Goal: Task Accomplishment & Management: Manage account settings

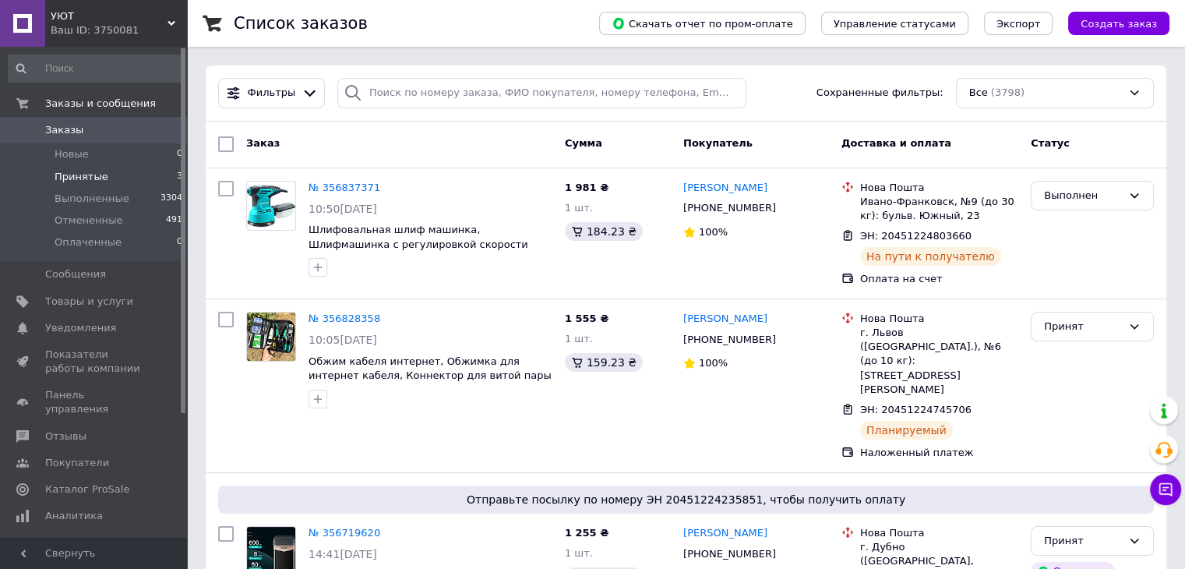
click at [66, 184] on li "Принятые 3" at bounding box center [96, 177] width 192 height 22
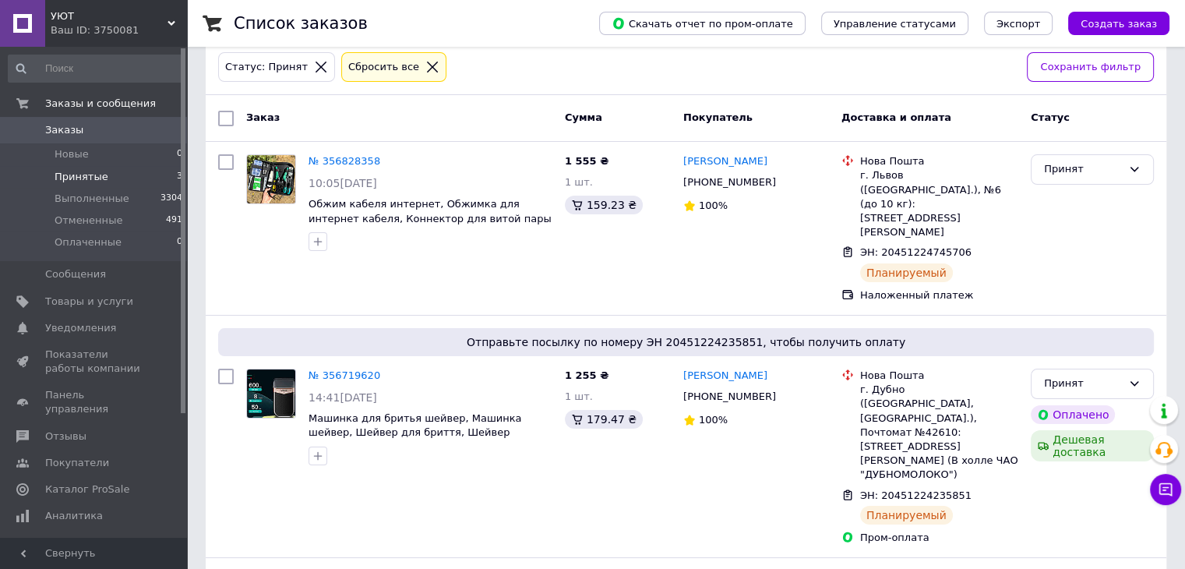
scroll to position [162, 0]
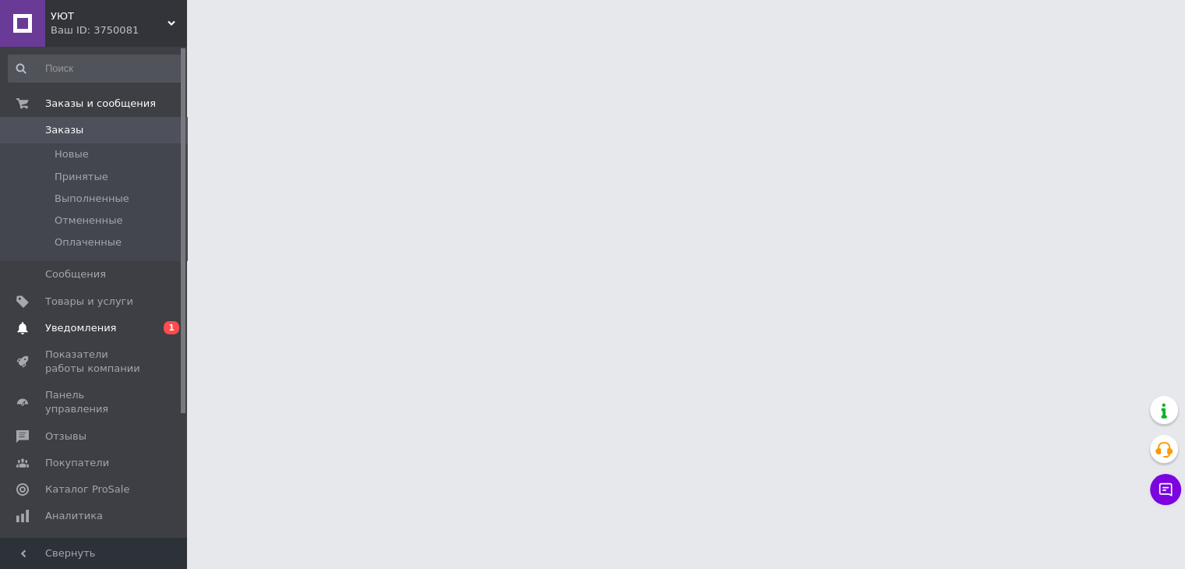
click at [118, 325] on span "Уведомления" at bounding box center [94, 328] width 99 height 14
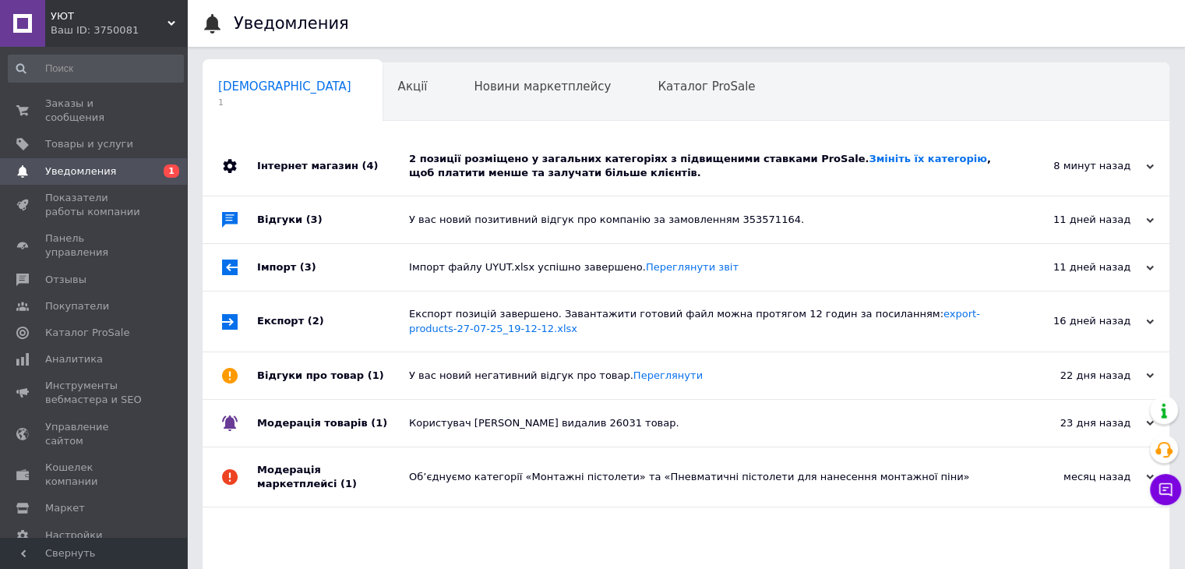
click at [391, 146] on div "Інтернет магазин (4)" at bounding box center [333, 165] width 152 height 59
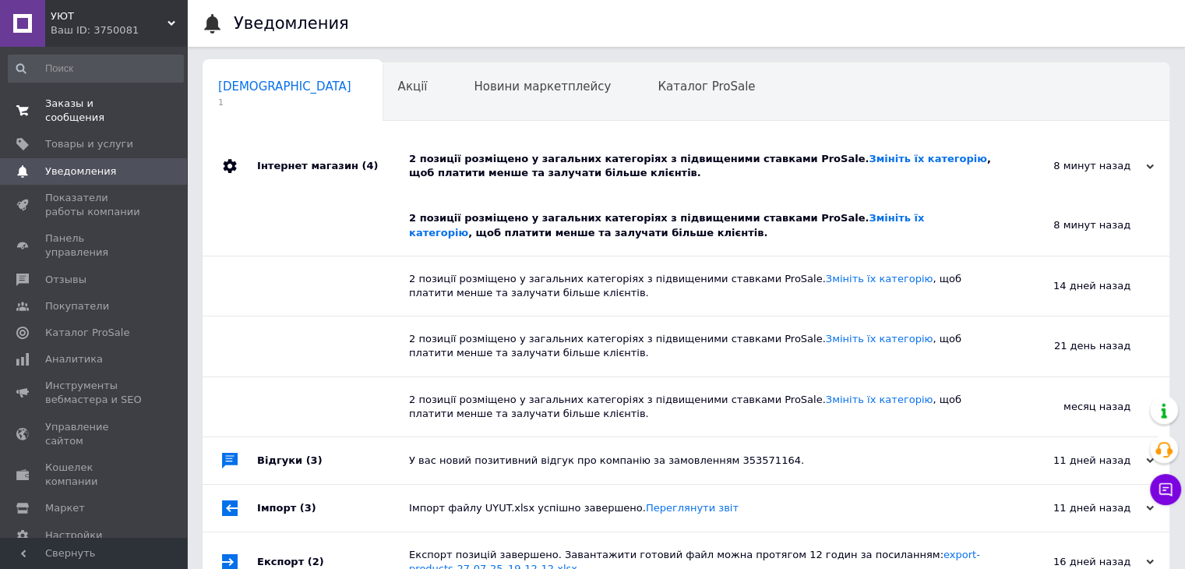
click at [118, 104] on span "Заказы и сообщения" at bounding box center [94, 111] width 99 height 28
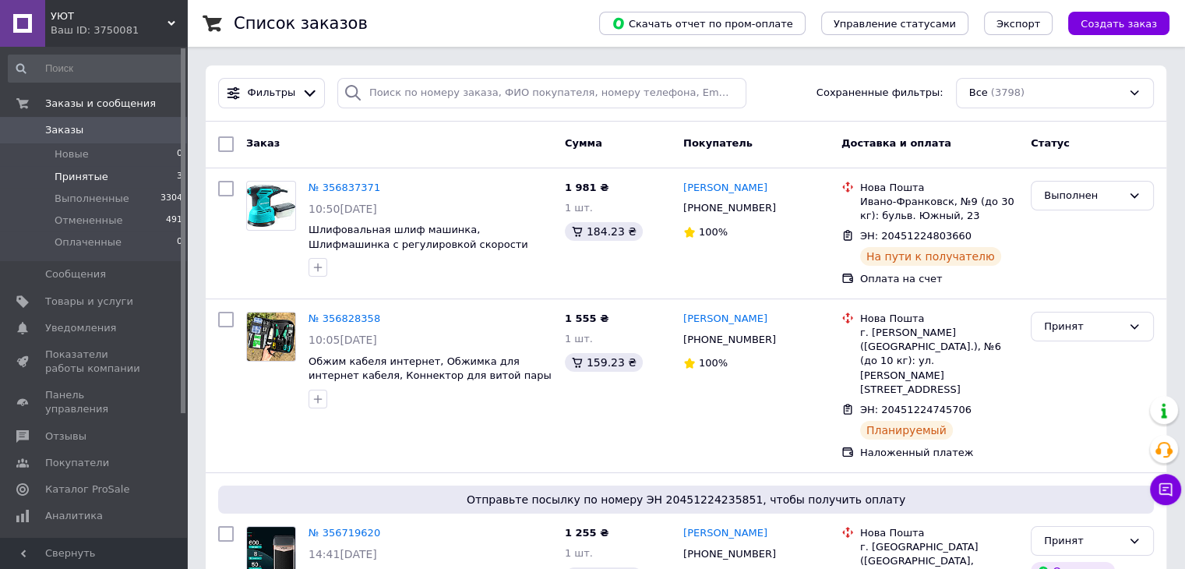
click at [92, 175] on span "Принятые" at bounding box center [82, 177] width 54 height 14
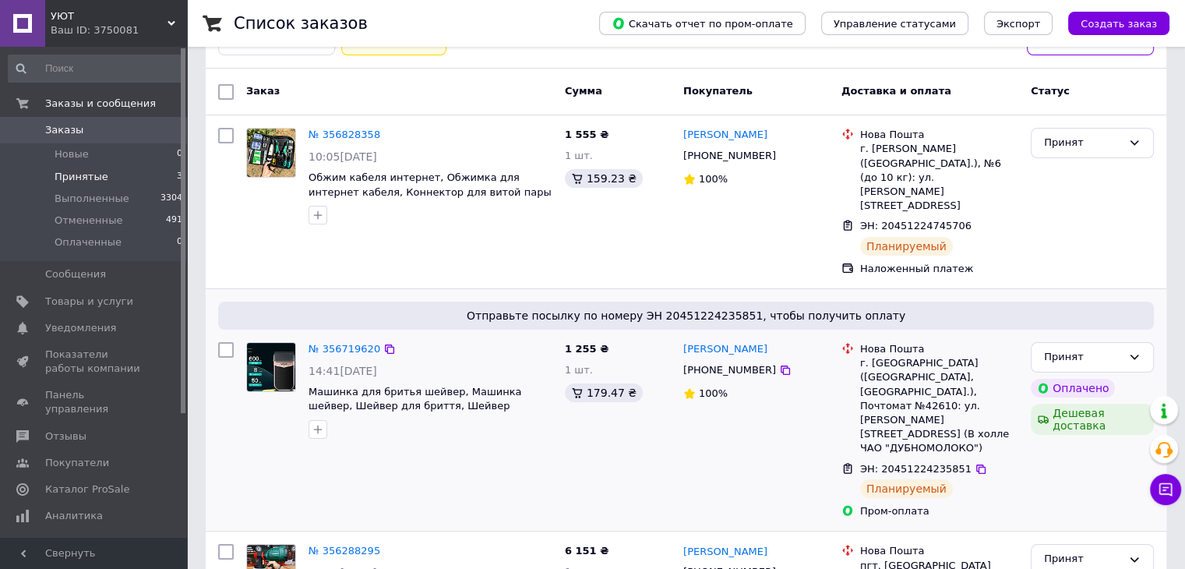
scroll to position [162, 0]
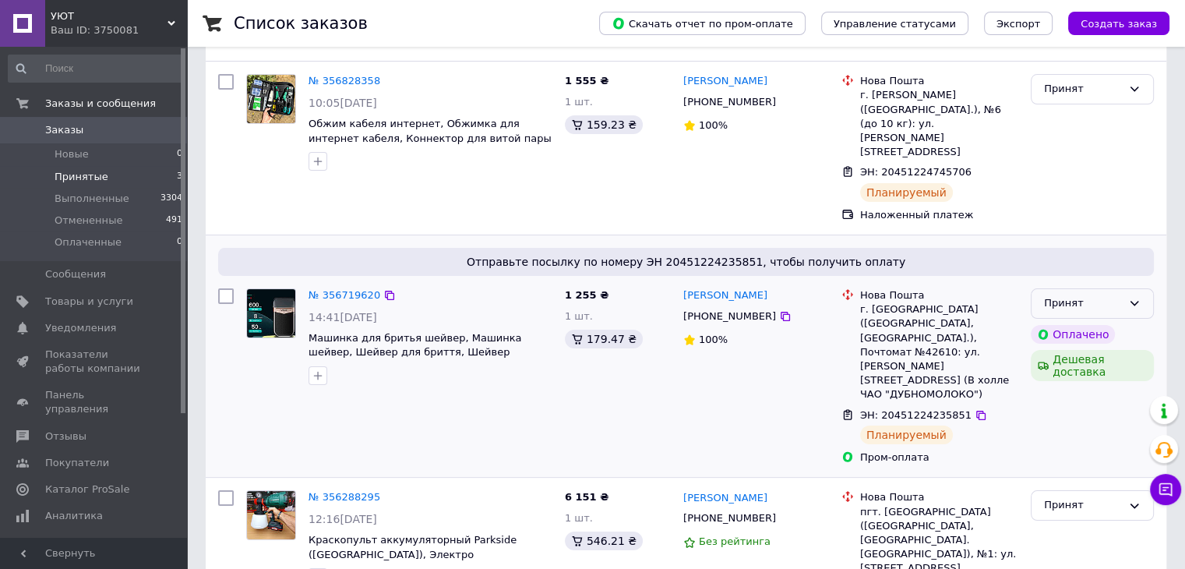
click at [1070, 295] on div "Принят" at bounding box center [1083, 303] width 78 height 16
click at [1072, 322] on li "Выполнен" at bounding box center [1092, 336] width 122 height 29
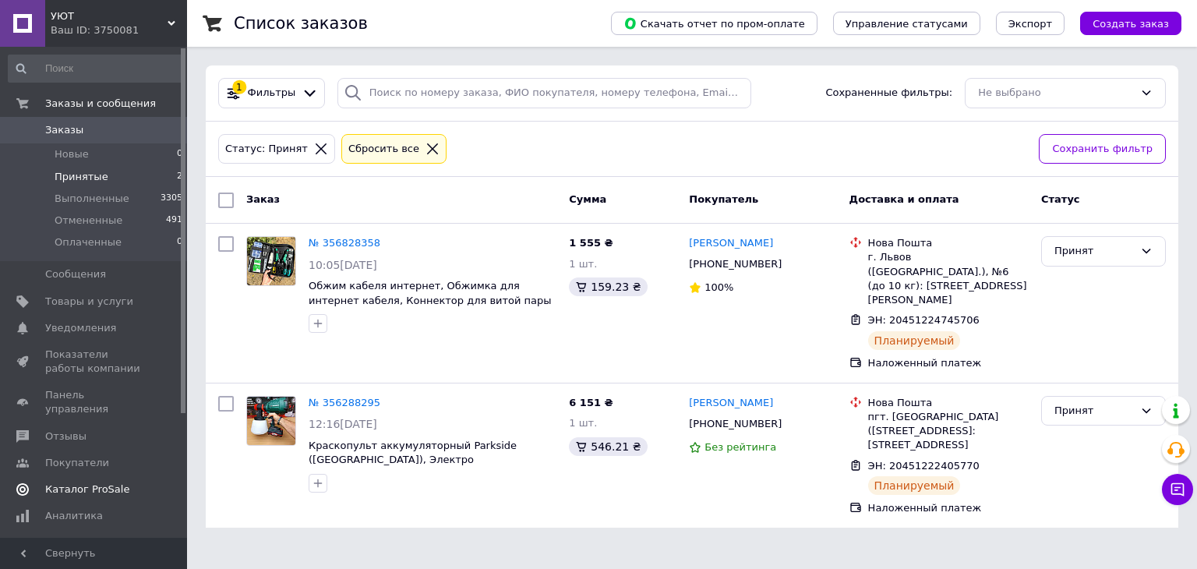
click at [117, 482] on span "Каталог ProSale" at bounding box center [94, 489] width 99 height 14
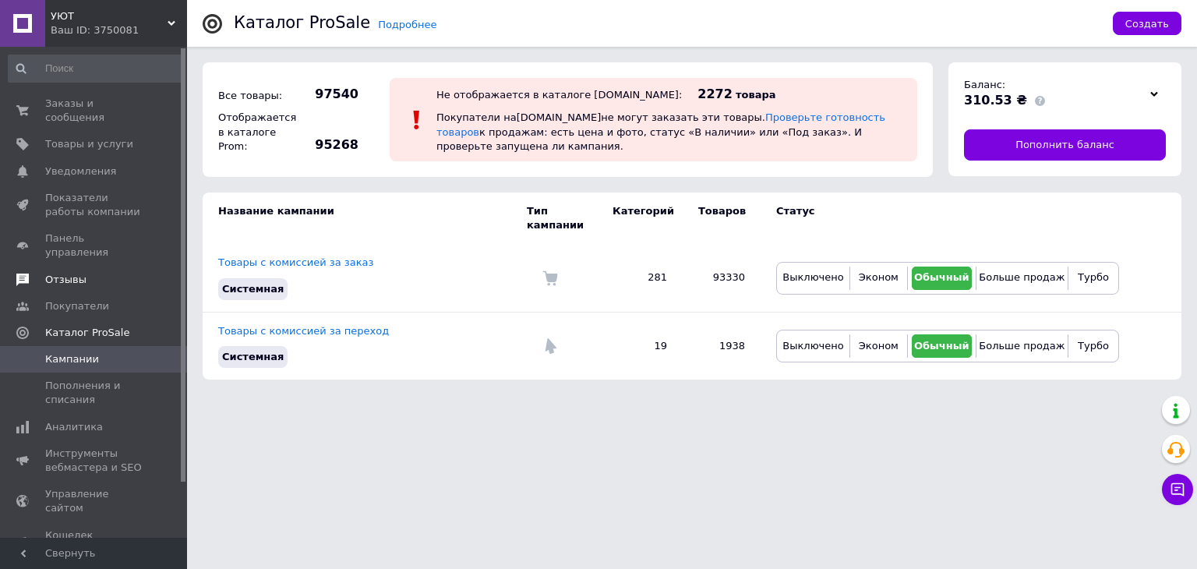
click at [84, 273] on span "Отзывы" at bounding box center [94, 280] width 99 height 14
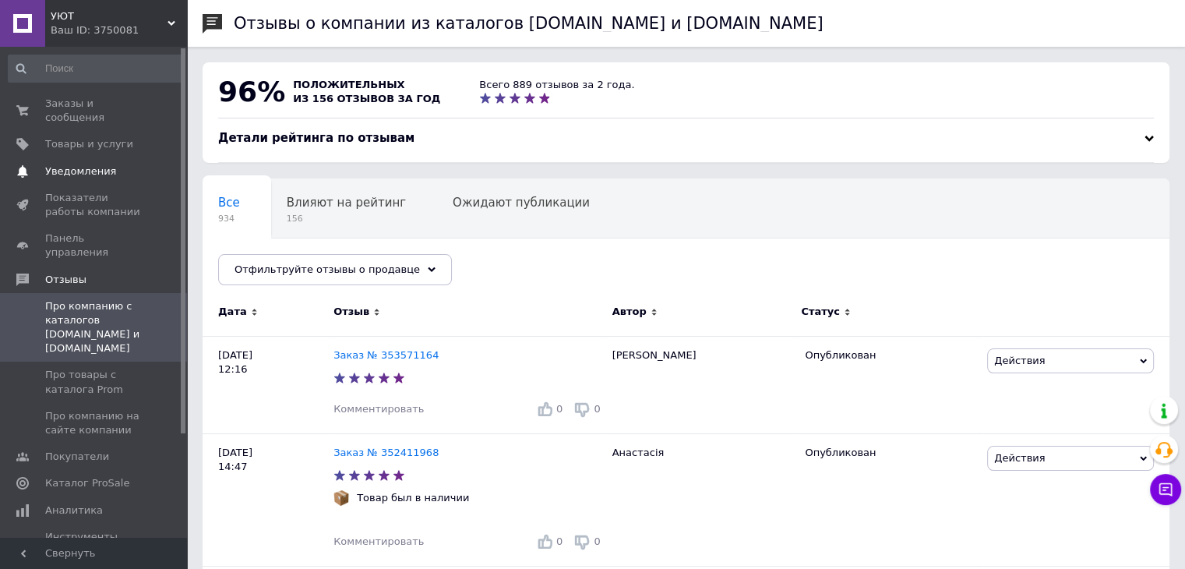
click at [81, 167] on link "Уведомления 0 0" at bounding box center [96, 171] width 192 height 26
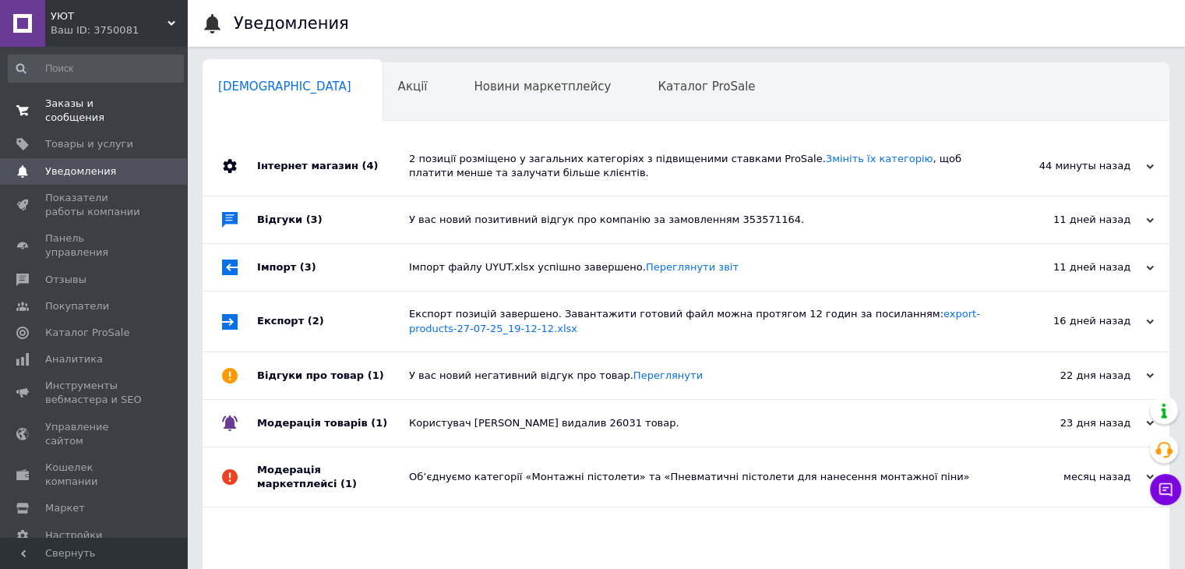
click at [106, 109] on span "Заказы и сообщения" at bounding box center [94, 111] width 99 height 28
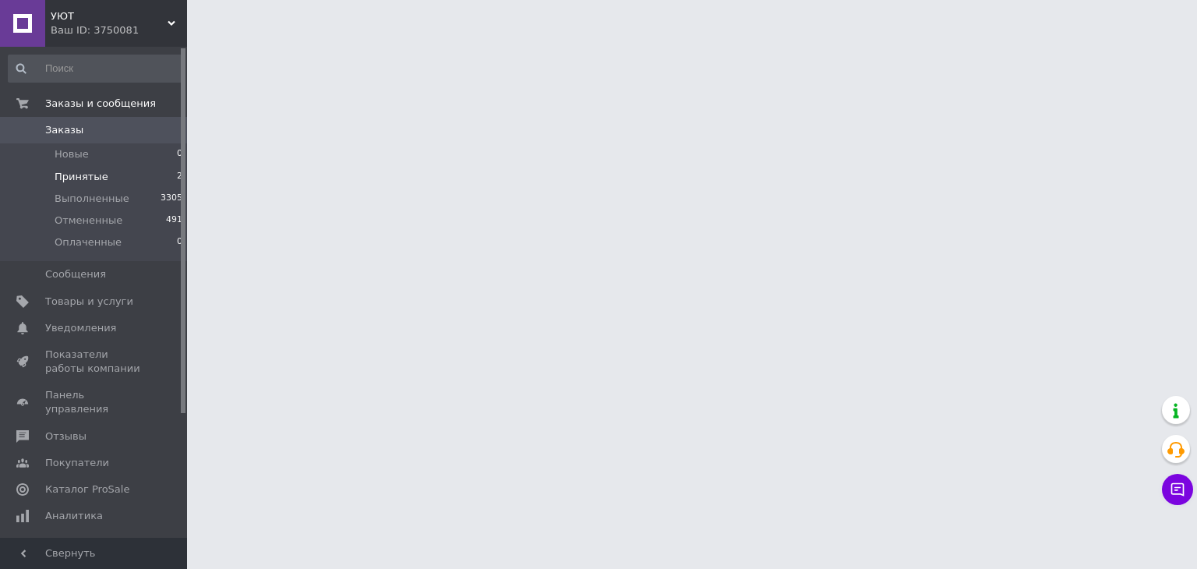
click at [93, 181] on span "Принятые" at bounding box center [82, 177] width 54 height 14
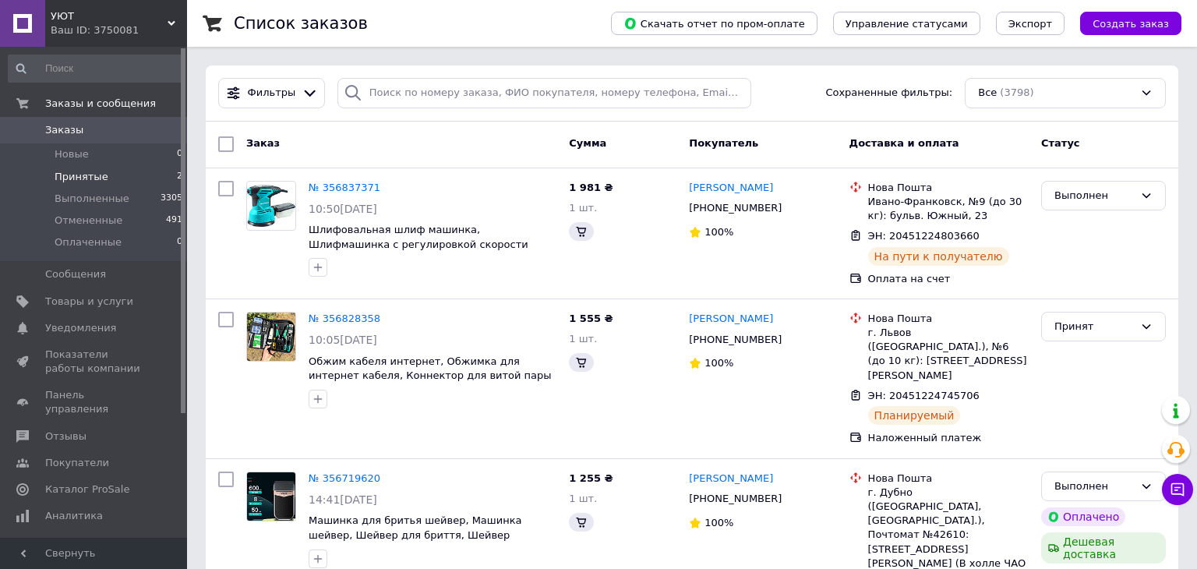
click at [78, 180] on span "Принятые" at bounding box center [82, 177] width 54 height 14
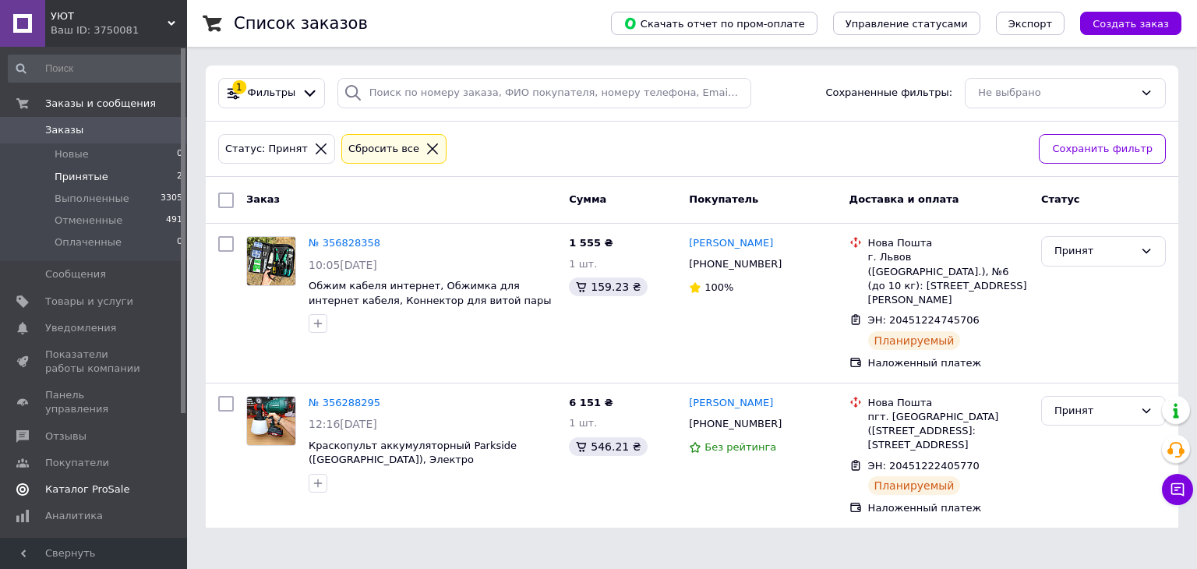
click at [108, 482] on span "Каталог ProSale" at bounding box center [87, 489] width 84 height 14
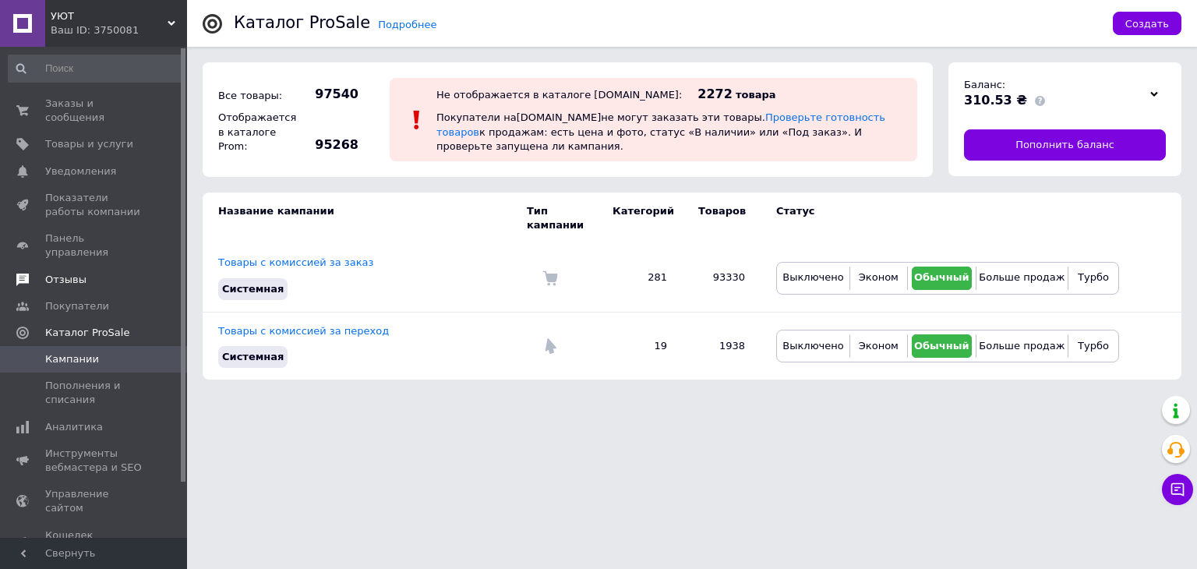
click at [77, 273] on span "Отзывы" at bounding box center [65, 280] width 41 height 14
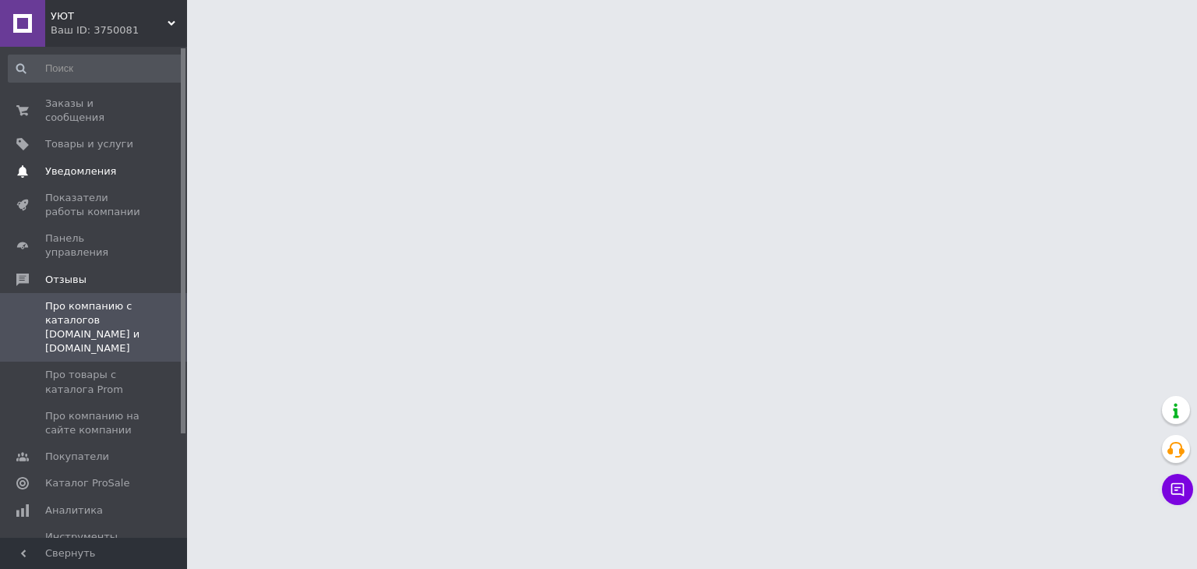
click at [72, 164] on span "Уведомления" at bounding box center [80, 171] width 71 height 14
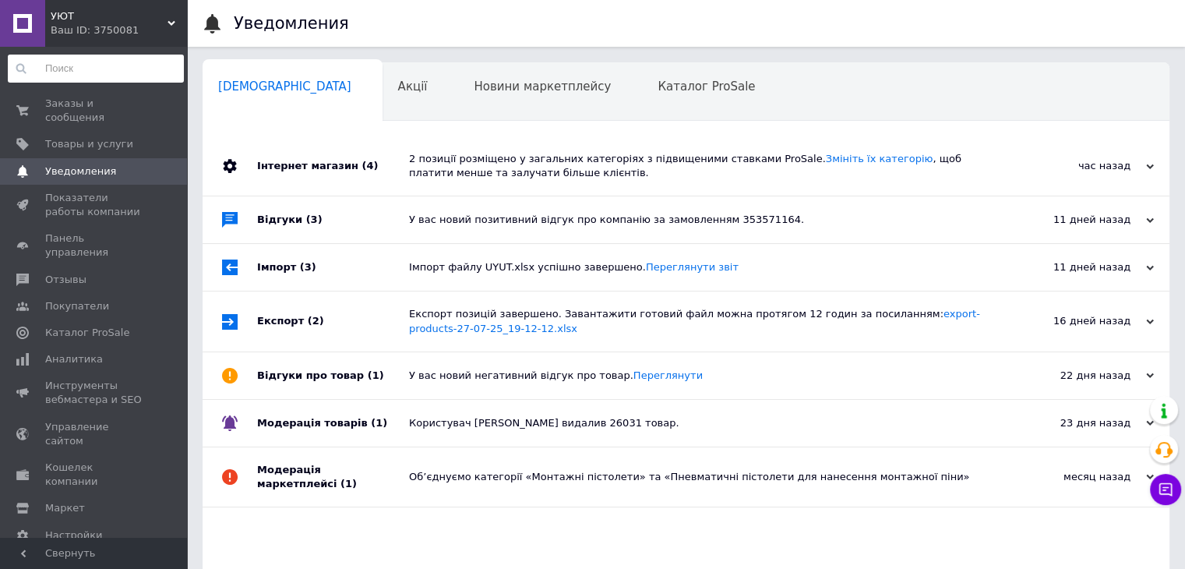
click at [97, 82] on input at bounding box center [96, 69] width 176 height 28
click at [92, 110] on span "Заказы и сообщения" at bounding box center [94, 111] width 99 height 28
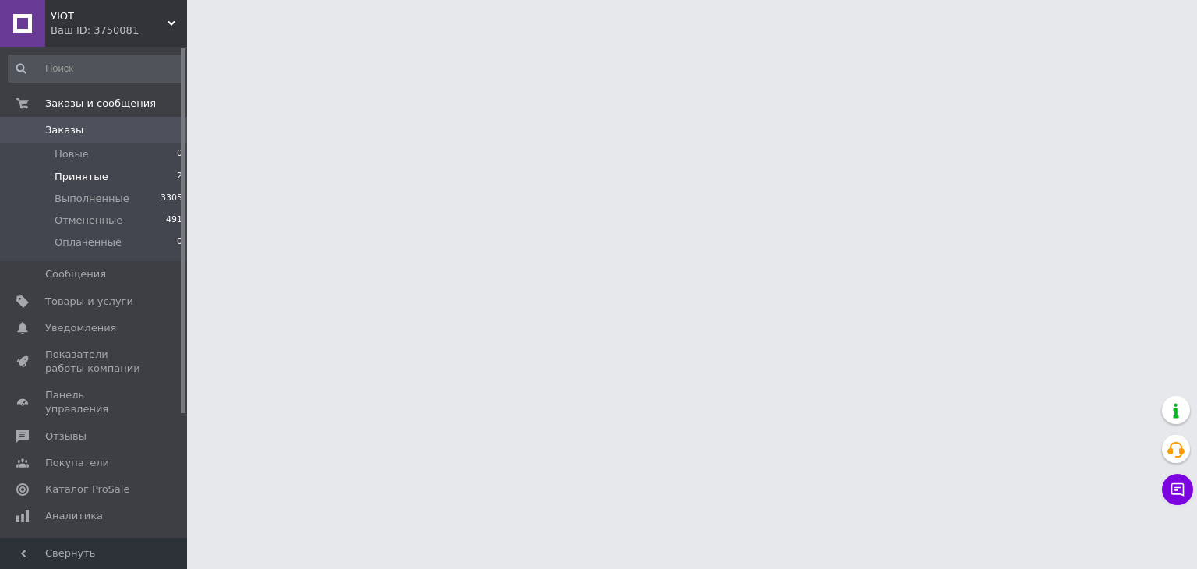
click at [105, 173] on li "Принятые 2" at bounding box center [96, 177] width 192 height 22
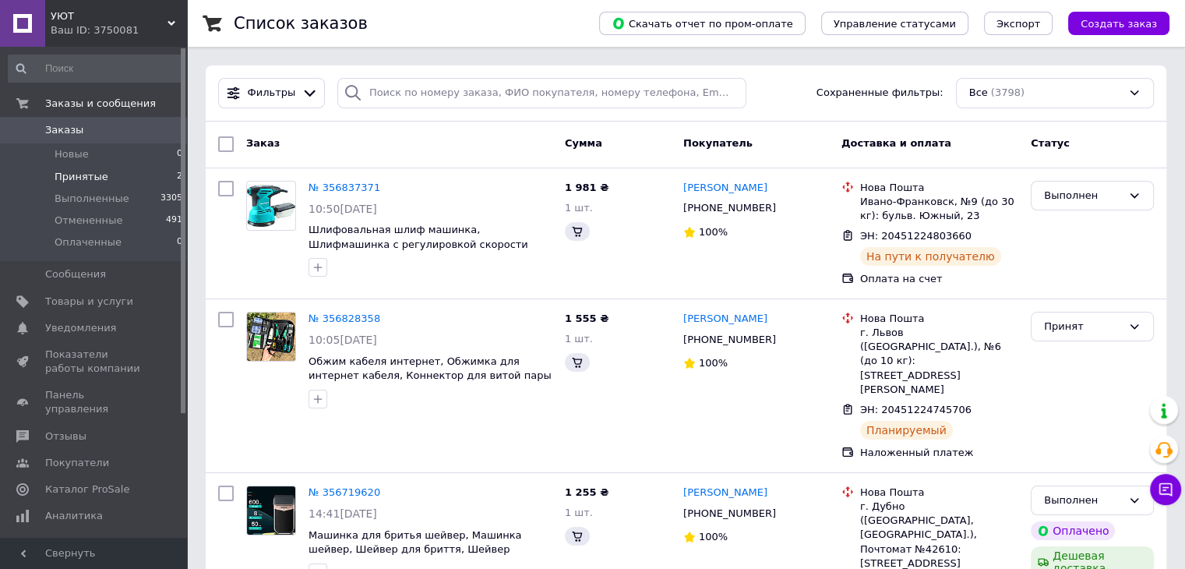
click at [103, 177] on li "Принятые 2" at bounding box center [96, 177] width 192 height 22
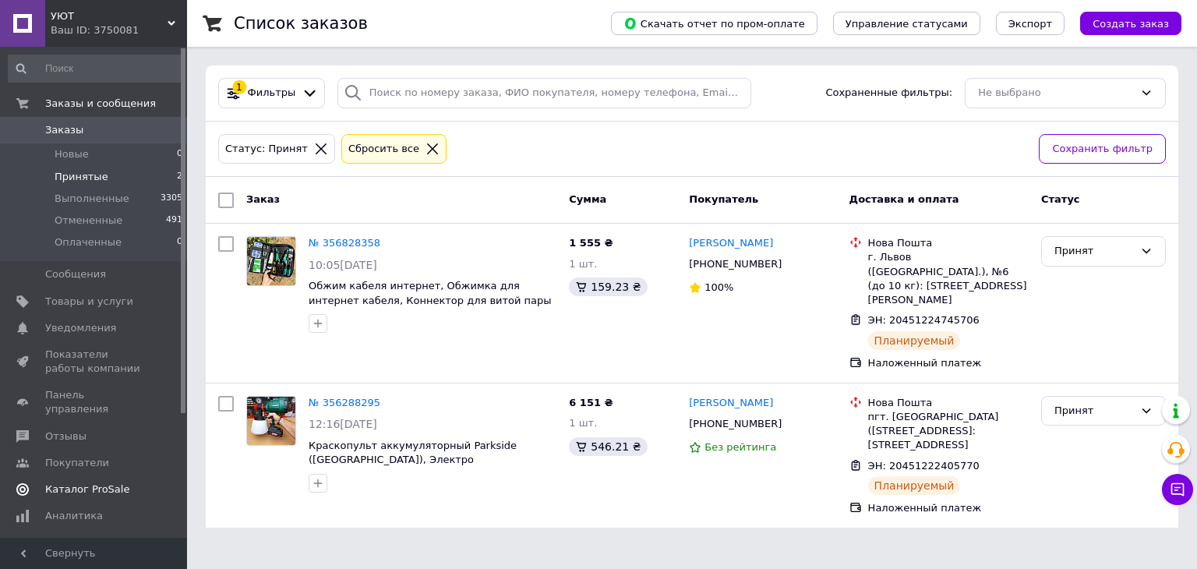
click at [92, 482] on span "Каталог ProSale" at bounding box center [87, 489] width 84 height 14
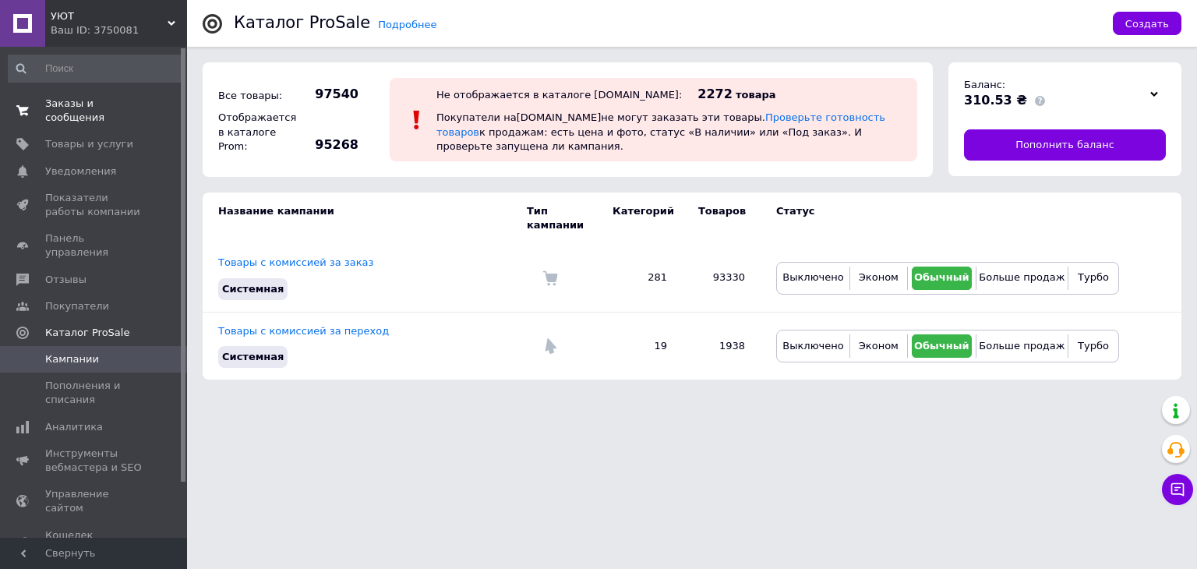
click at [105, 94] on link "Заказы и сообщения 0 0" at bounding box center [96, 110] width 192 height 41
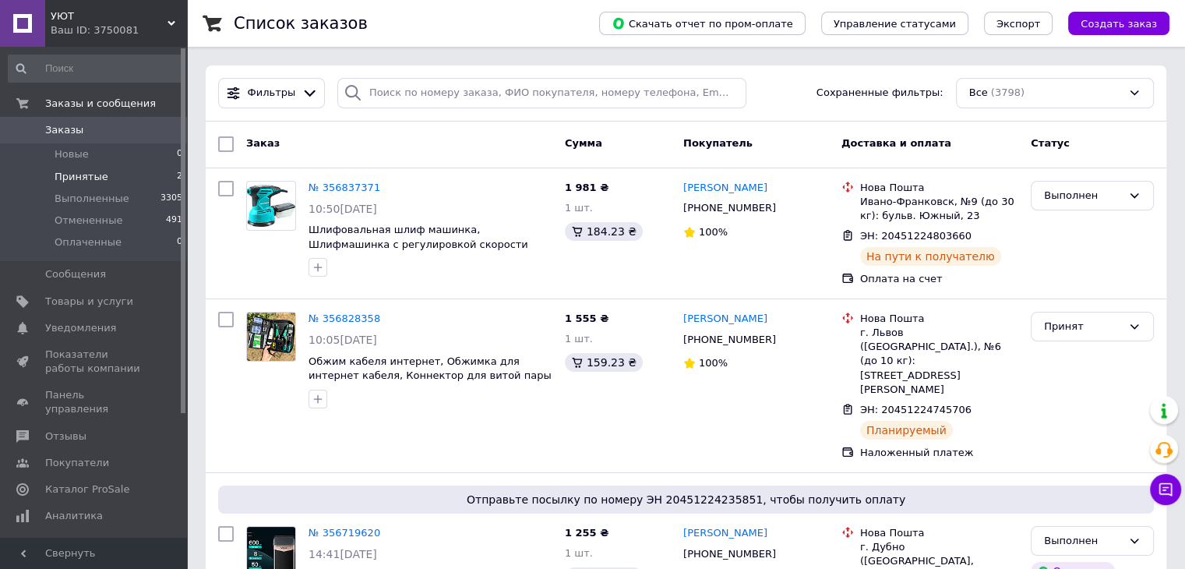
click at [76, 171] on span "Принятые" at bounding box center [82, 177] width 54 height 14
